Goal: Transaction & Acquisition: Download file/media

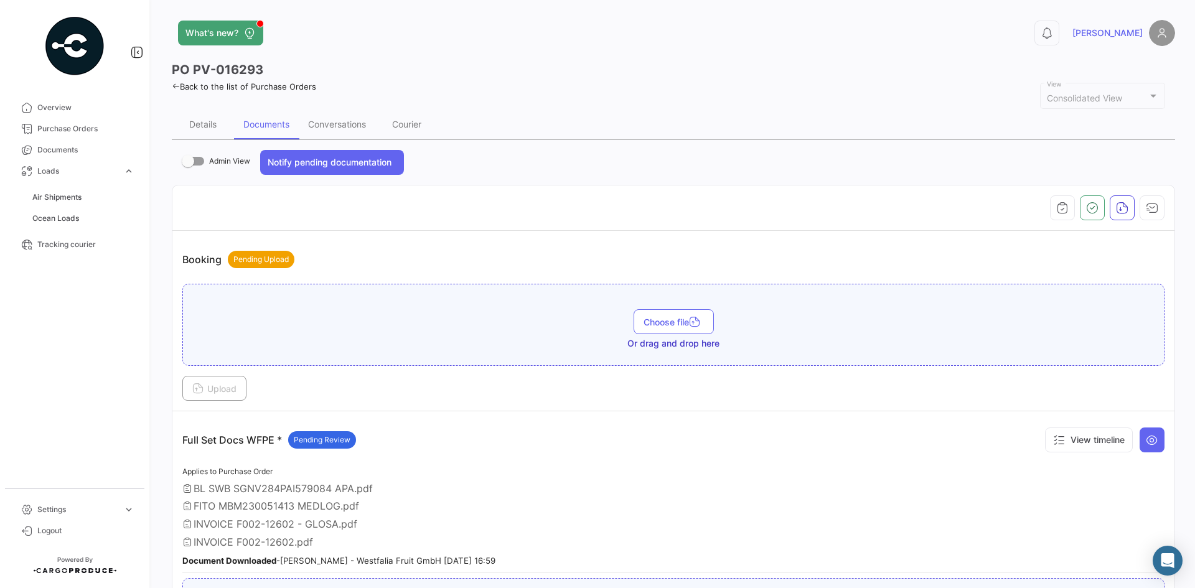
scroll to position [80, 0]
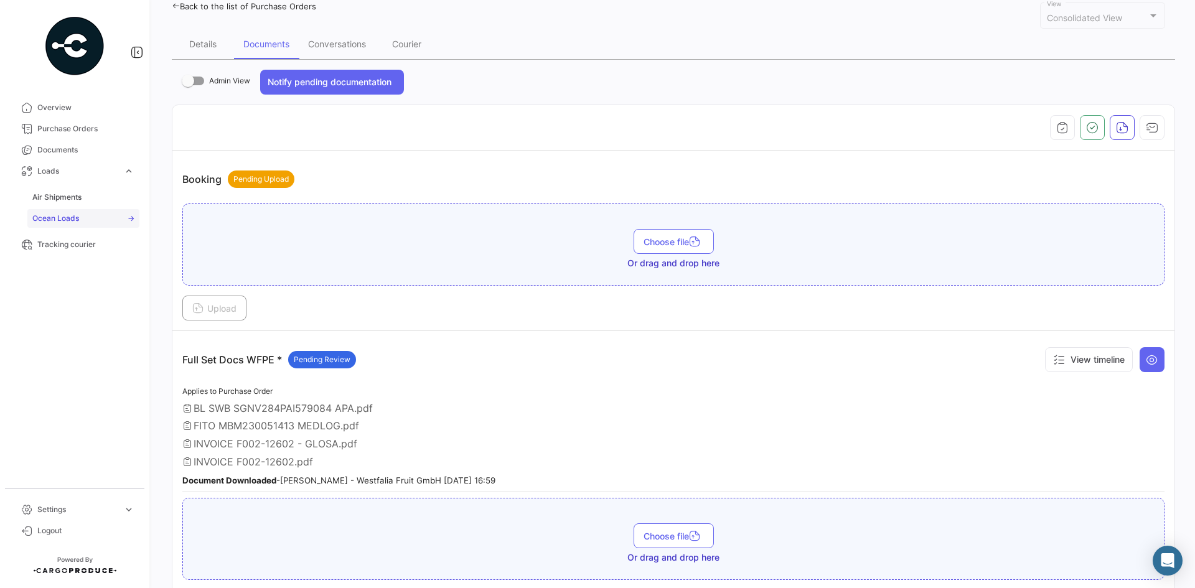
click at [81, 213] on link "Ocean Loads" at bounding box center [83, 218] width 112 height 19
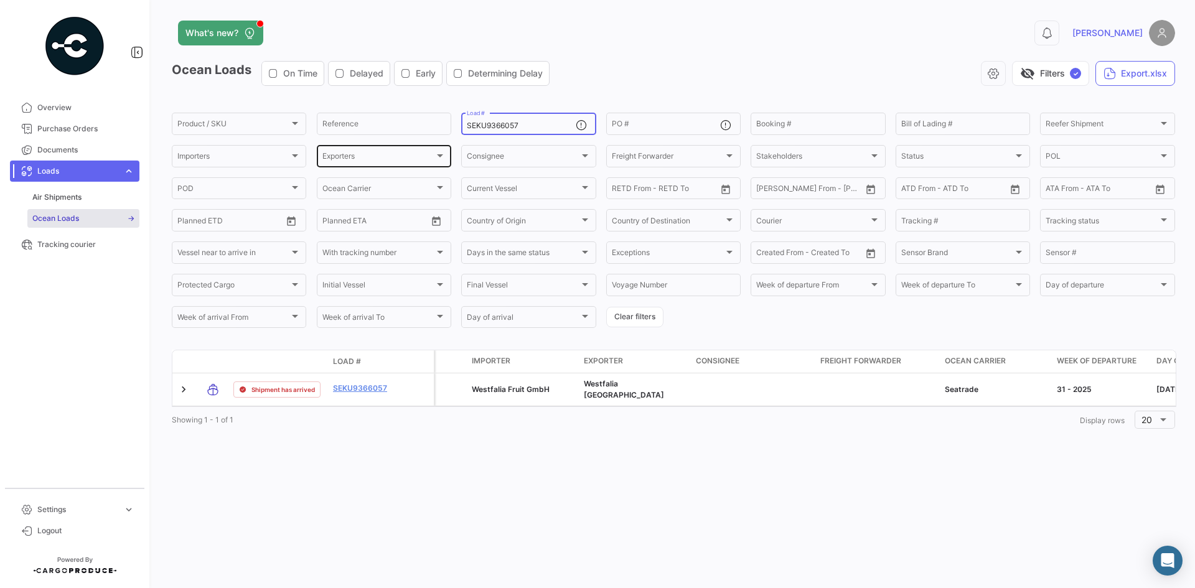
drag, startPoint x: 553, startPoint y: 129, endPoint x: 325, endPoint y: 159, distance: 230.3
click at [0, 0] on div "Product / SKU Product / SKU Reference SEKU9366057 Load # PO # Booking # Bill of…" at bounding box center [0, 0] width 0 height 0
paste input "MMAU1402713"
type input "MMAU1402713"
click at [763, 60] on app-header "What's new? 0 Franco" at bounding box center [673, 40] width 1003 height 41
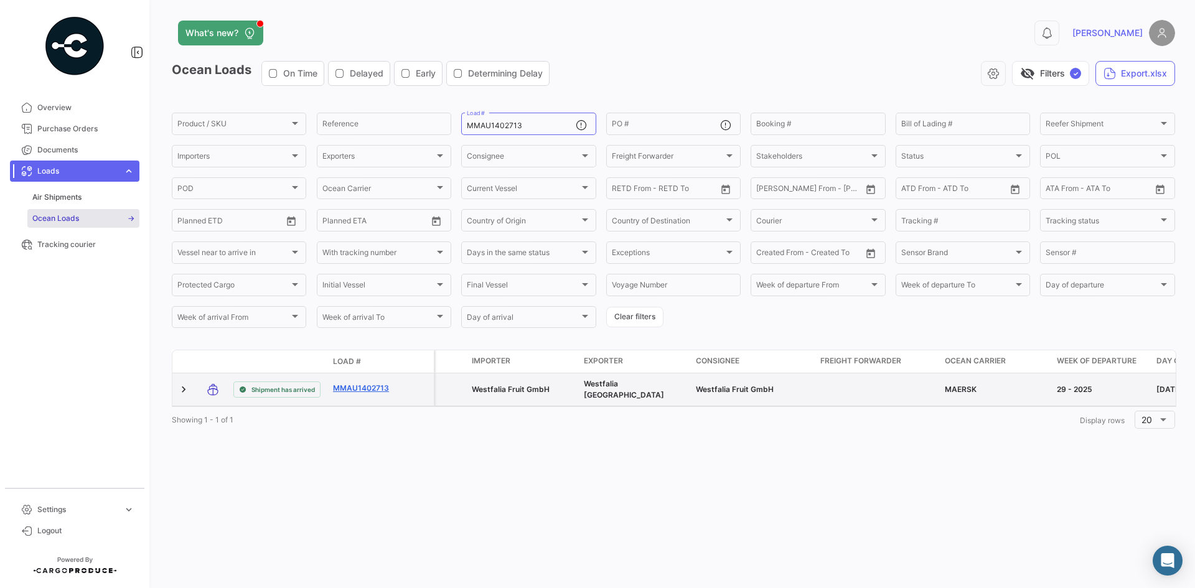
click at [356, 384] on link "MMAU1402713" at bounding box center [365, 388] width 65 height 11
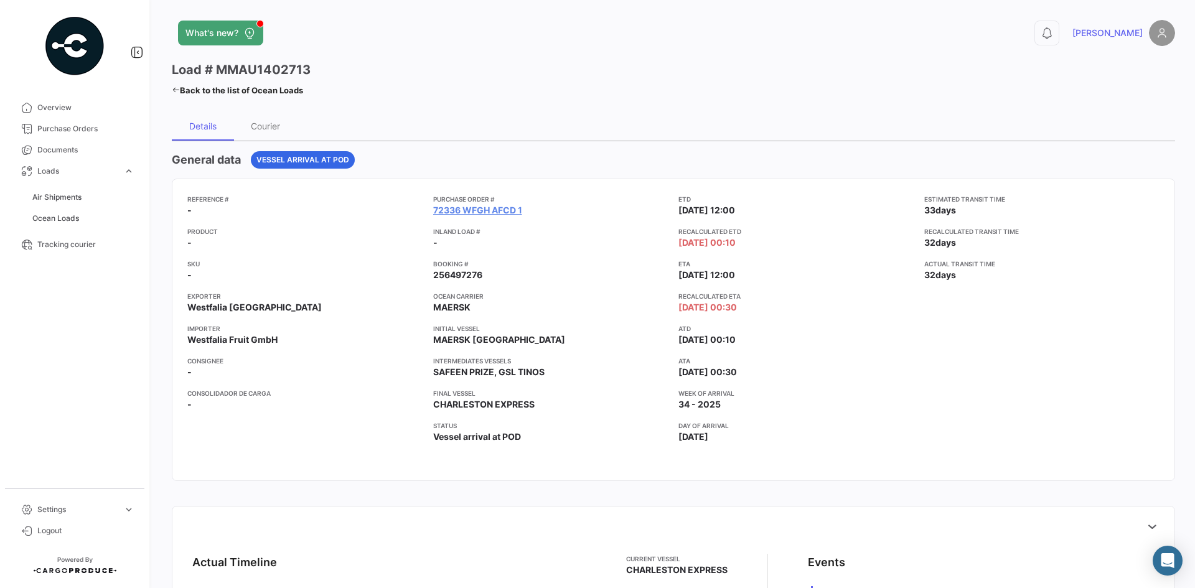
click at [443, 202] on app-card-info-title "Purchase Order #" at bounding box center [551, 199] width 236 height 10
click at [455, 210] on link "72336 WFGH AFCD 1" at bounding box center [477, 210] width 89 height 12
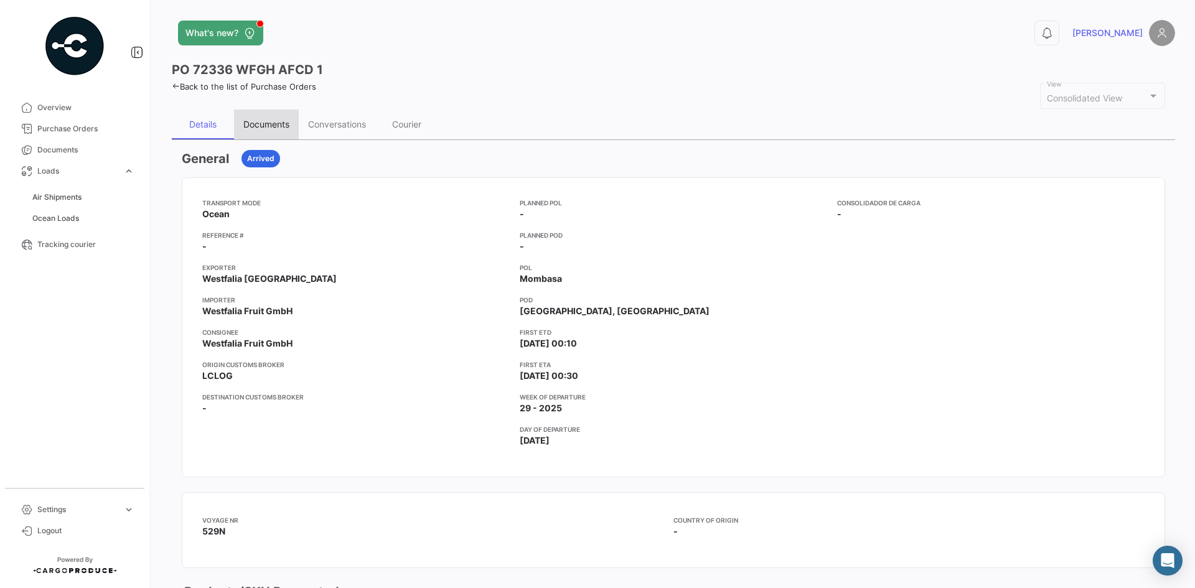
click at [276, 124] on div "Documents" at bounding box center [266, 124] width 46 height 11
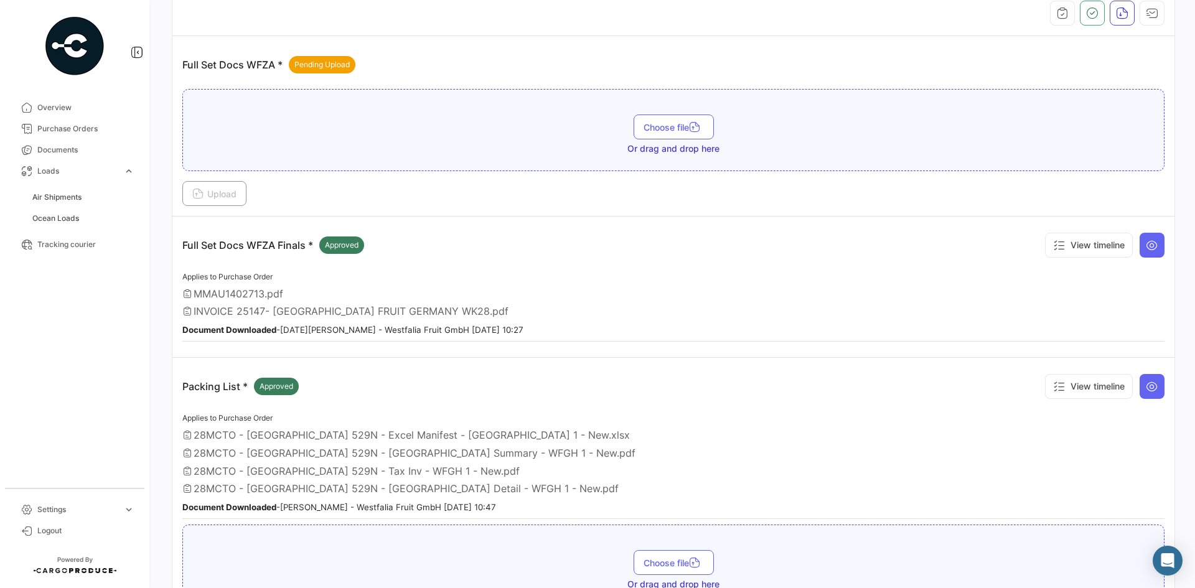
scroll to position [249, 0]
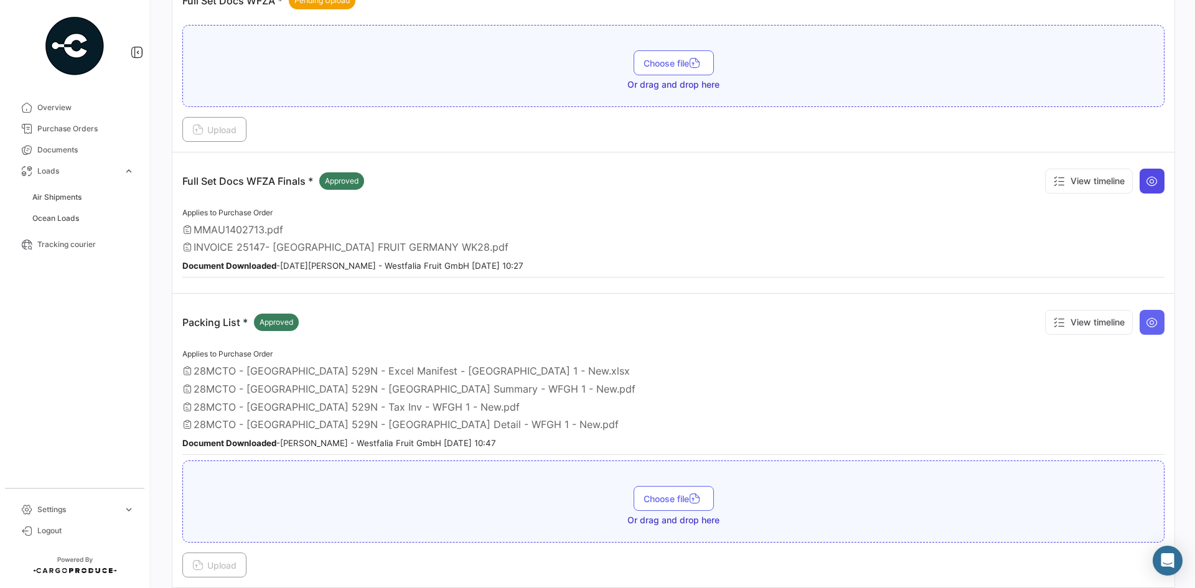
click at [1149, 180] on icon at bounding box center [1151, 181] width 12 height 12
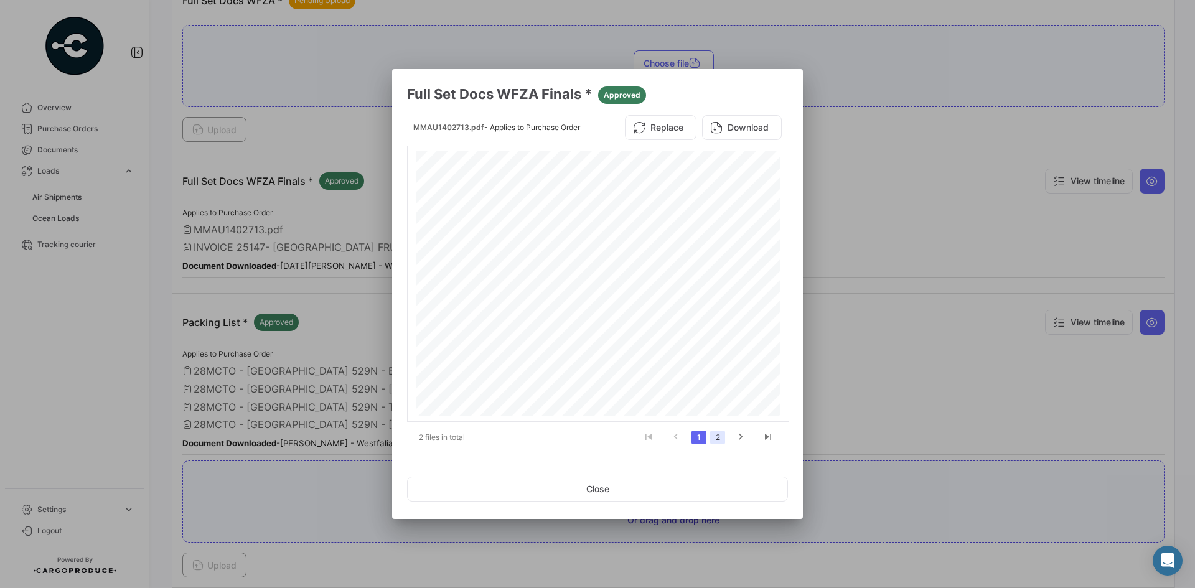
click at [715, 439] on link "2" at bounding box center [717, 438] width 15 height 14
click at [727, 129] on button "Download" at bounding box center [742, 127] width 80 height 25
click at [686, 502] on mat-dialog-actions "Close" at bounding box center [597, 489] width 381 height 42
click at [657, 477] on button "Close" at bounding box center [597, 489] width 381 height 25
